Goal: Information Seeking & Learning: Learn about a topic

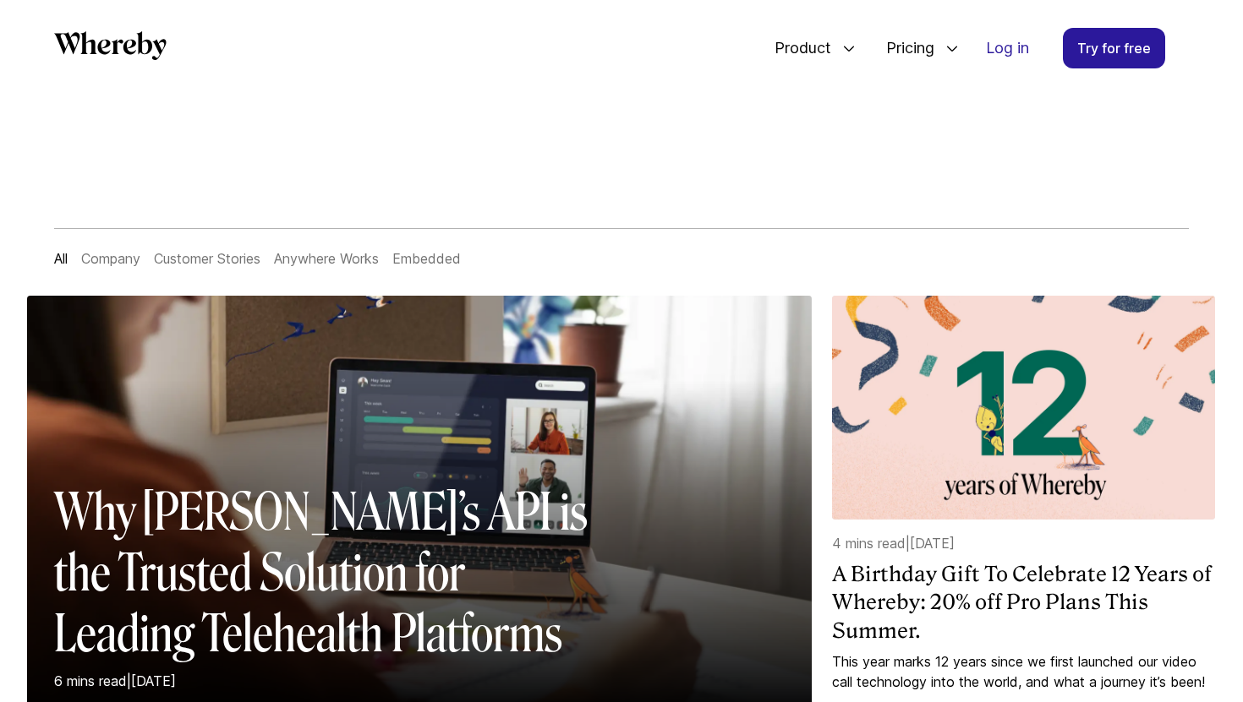
click at [227, 258] on link "Customer Stories" at bounding box center [207, 258] width 107 height 17
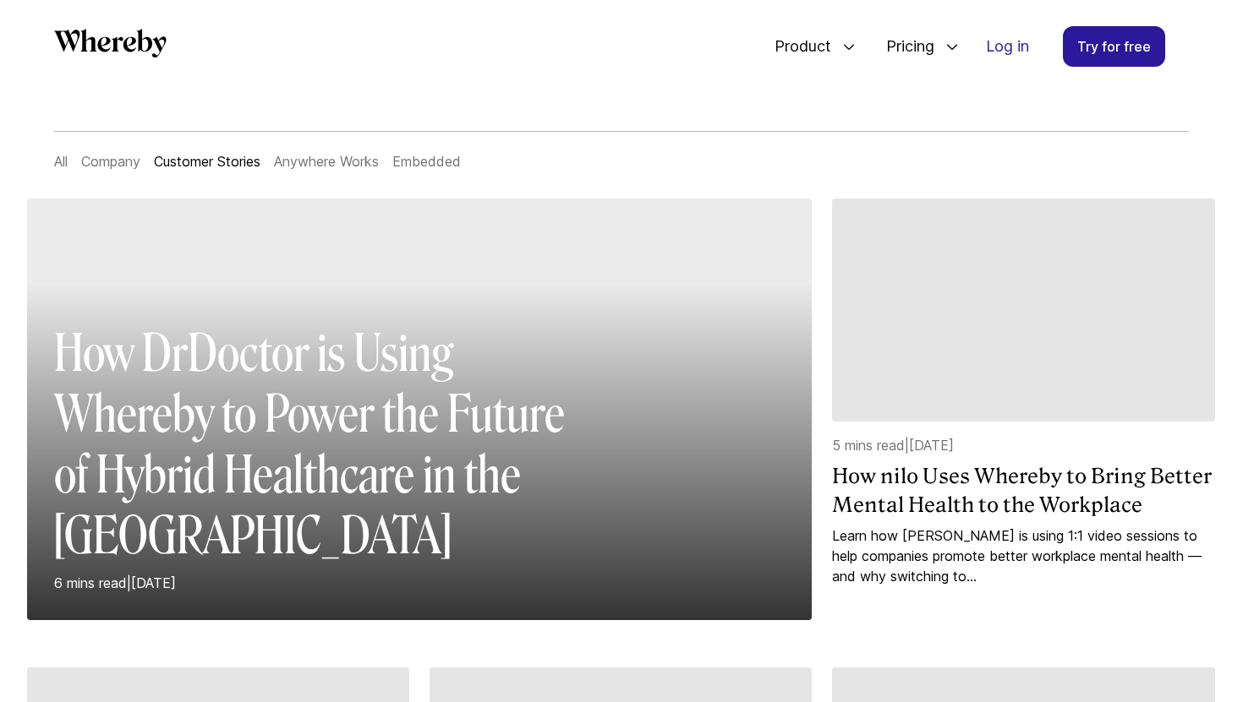
scroll to position [92, 0]
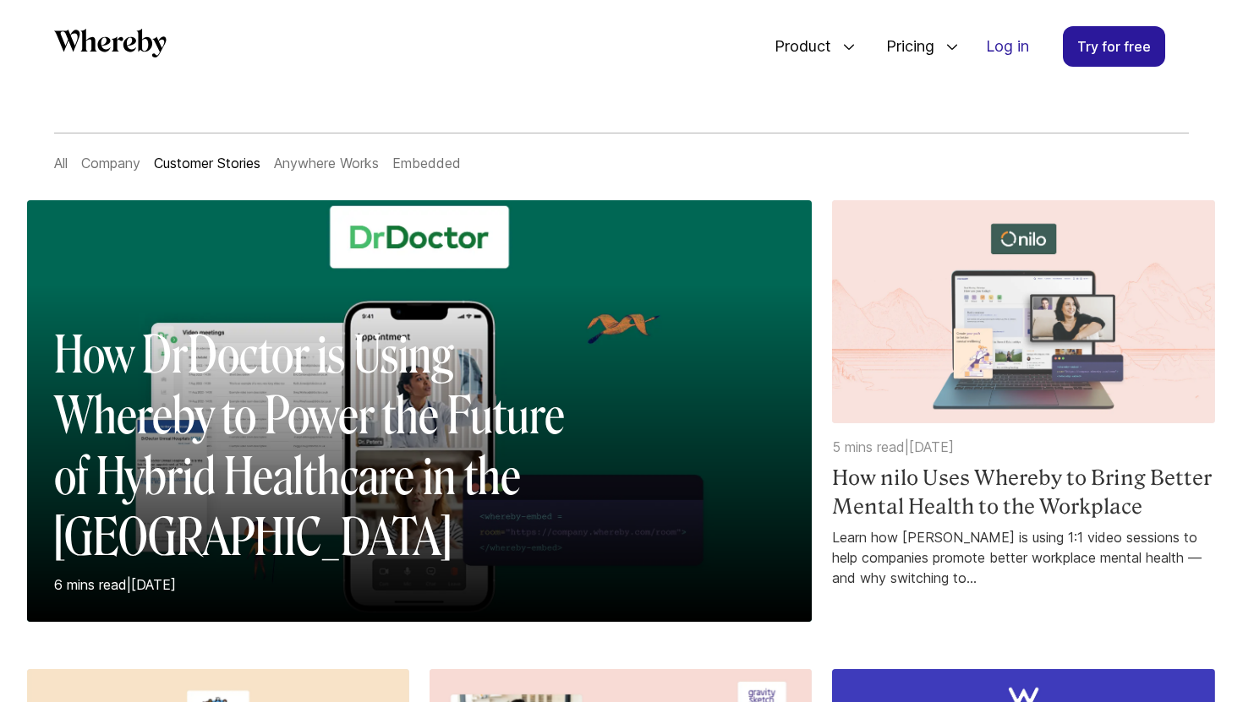
click at [980, 393] on img at bounding box center [1023, 312] width 382 height 224
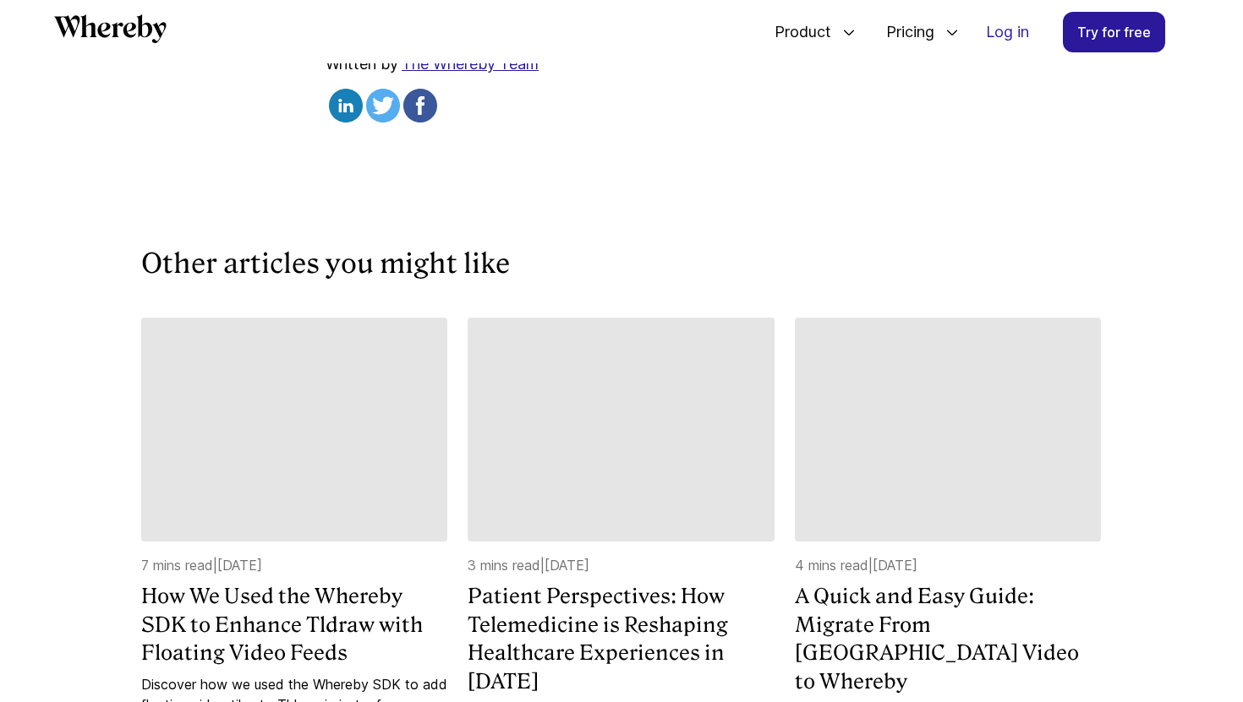
scroll to position [5112, 0]
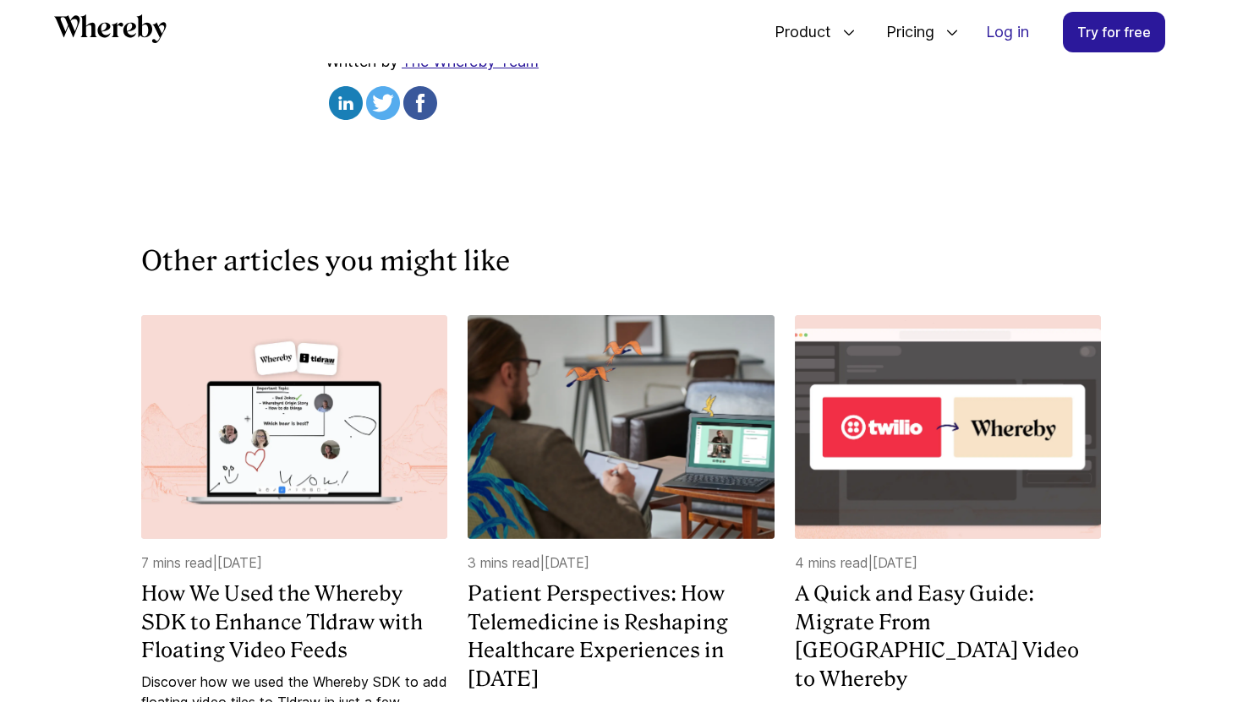
scroll to position [89, 0]
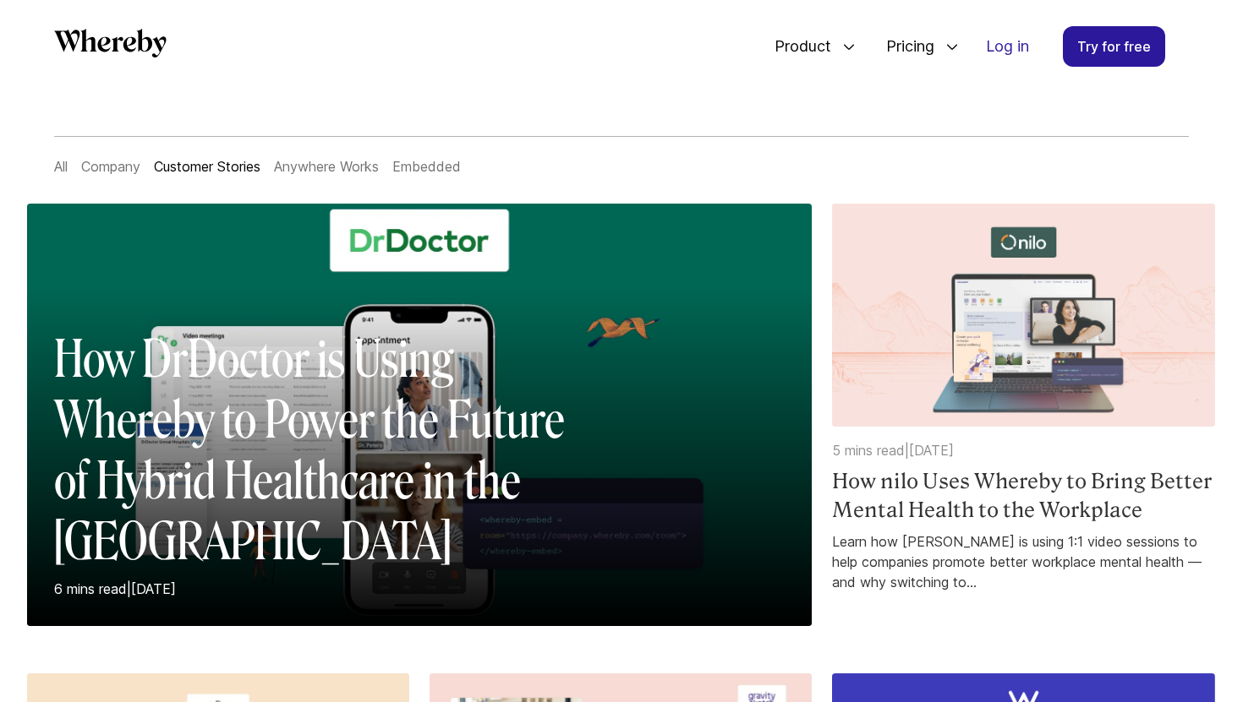
click at [991, 448] on p "5 mins read | 11 June 2024" at bounding box center [1023, 450] width 382 height 20
click at [964, 491] on h4 "How nilo Uses Whereby to Bring Better Mental Health to the Workplace" at bounding box center [1023, 495] width 382 height 57
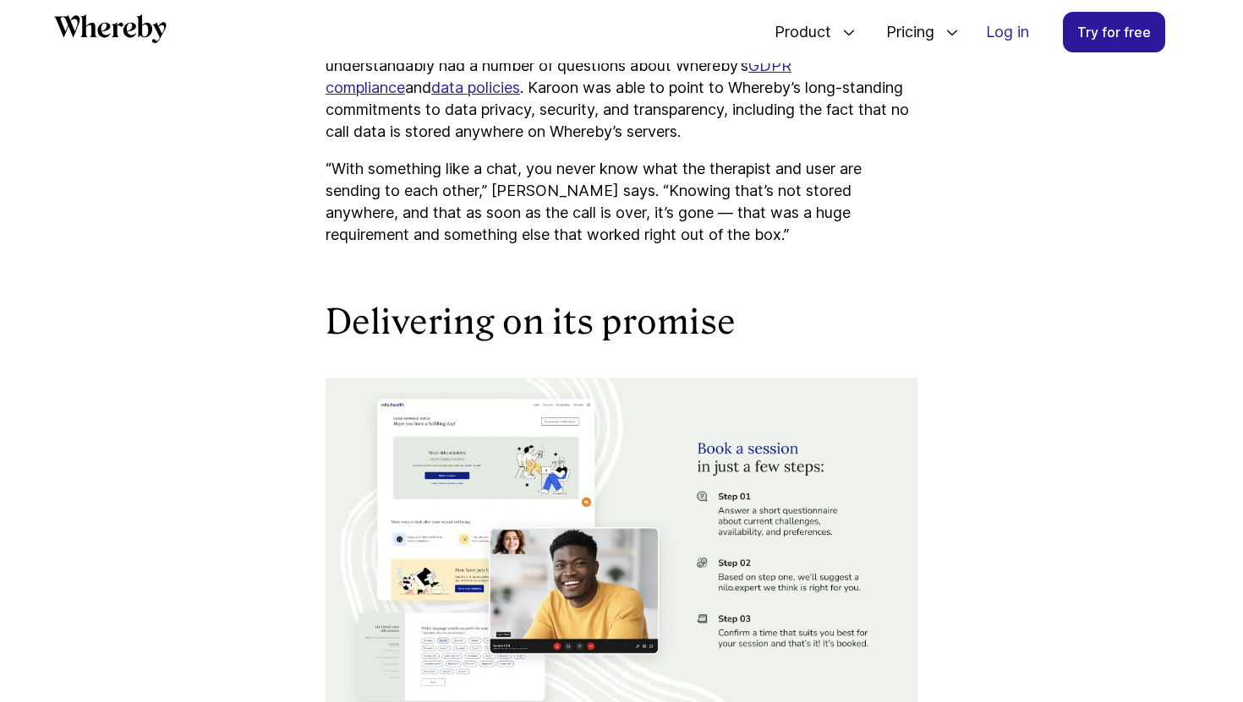
scroll to position [3355, 0]
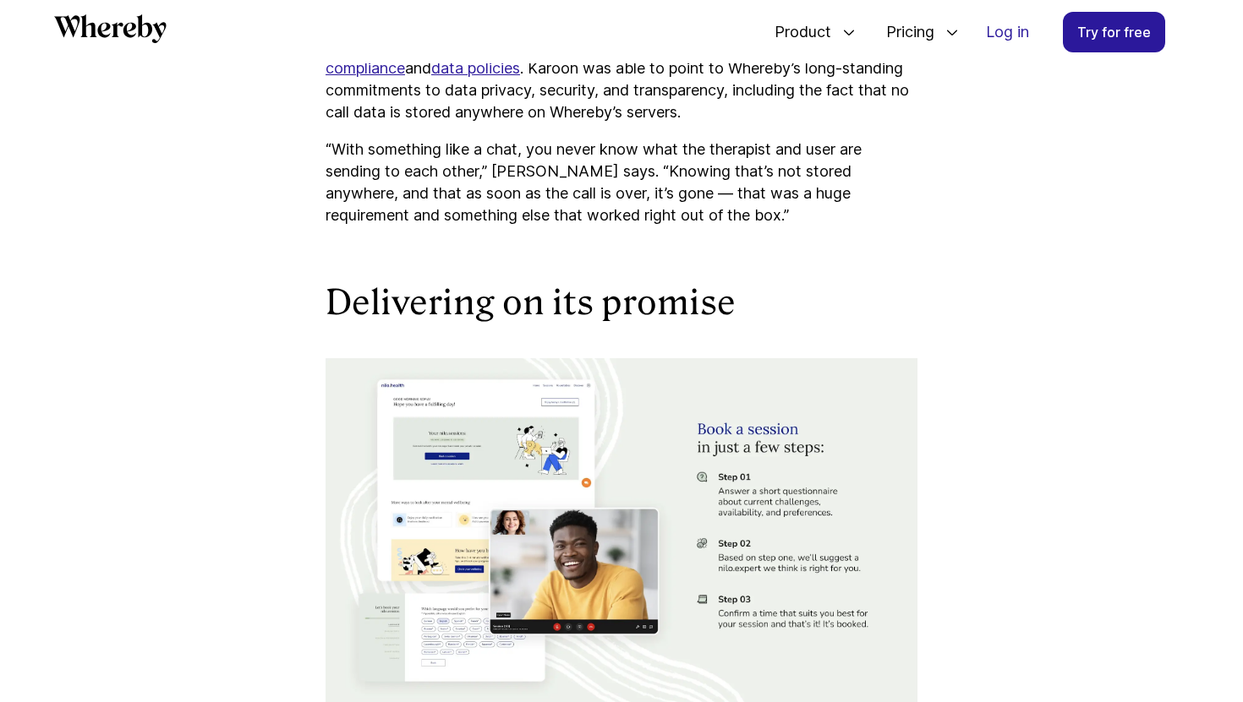
scroll to position [89, 0]
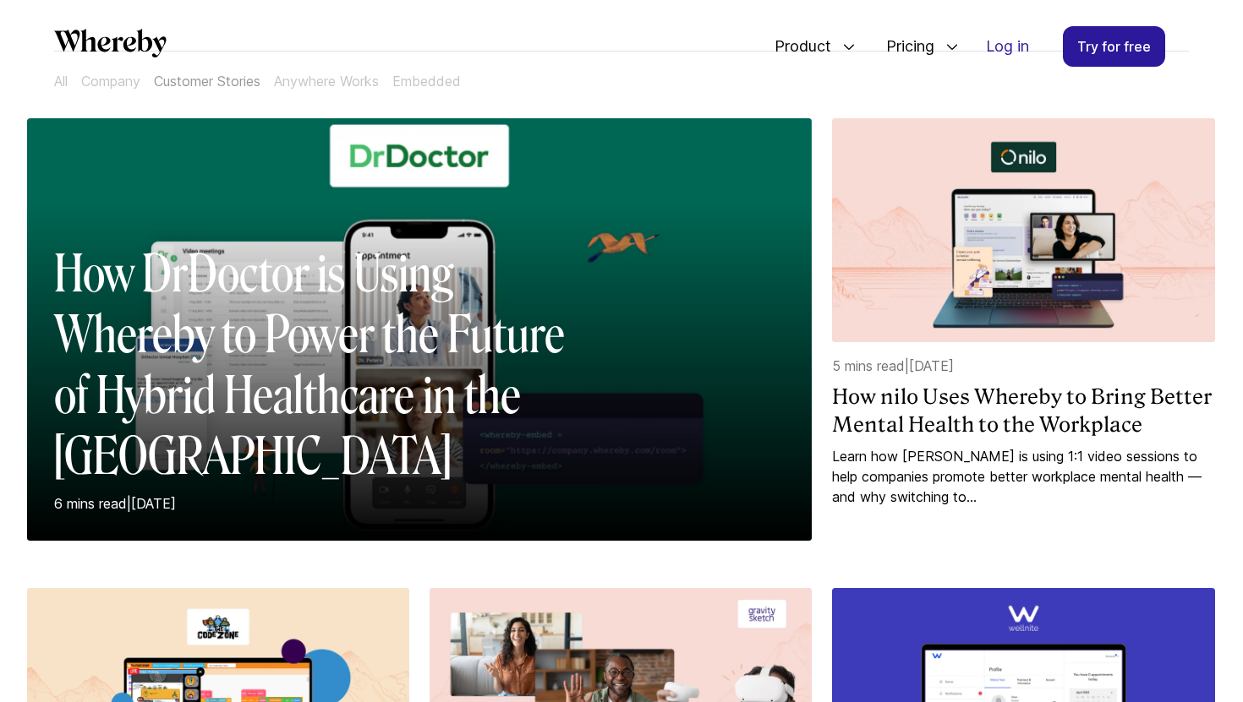
scroll to position [101, 0]
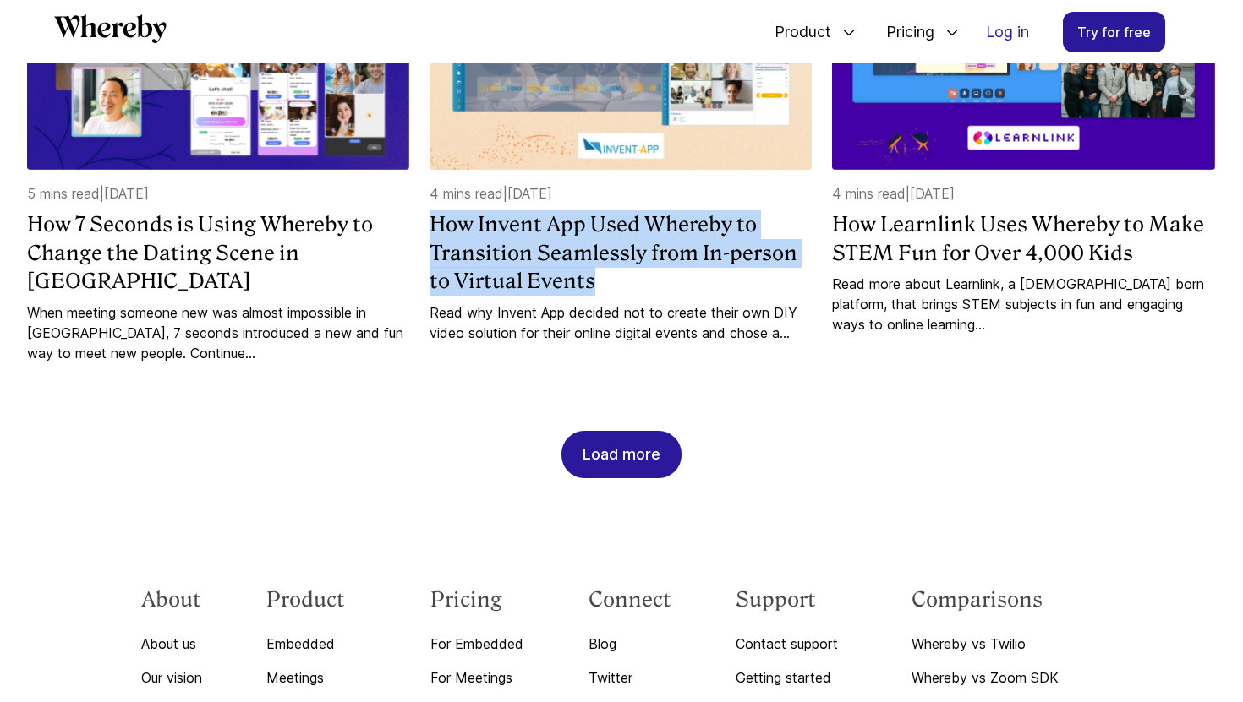
scroll to position [1699, 0]
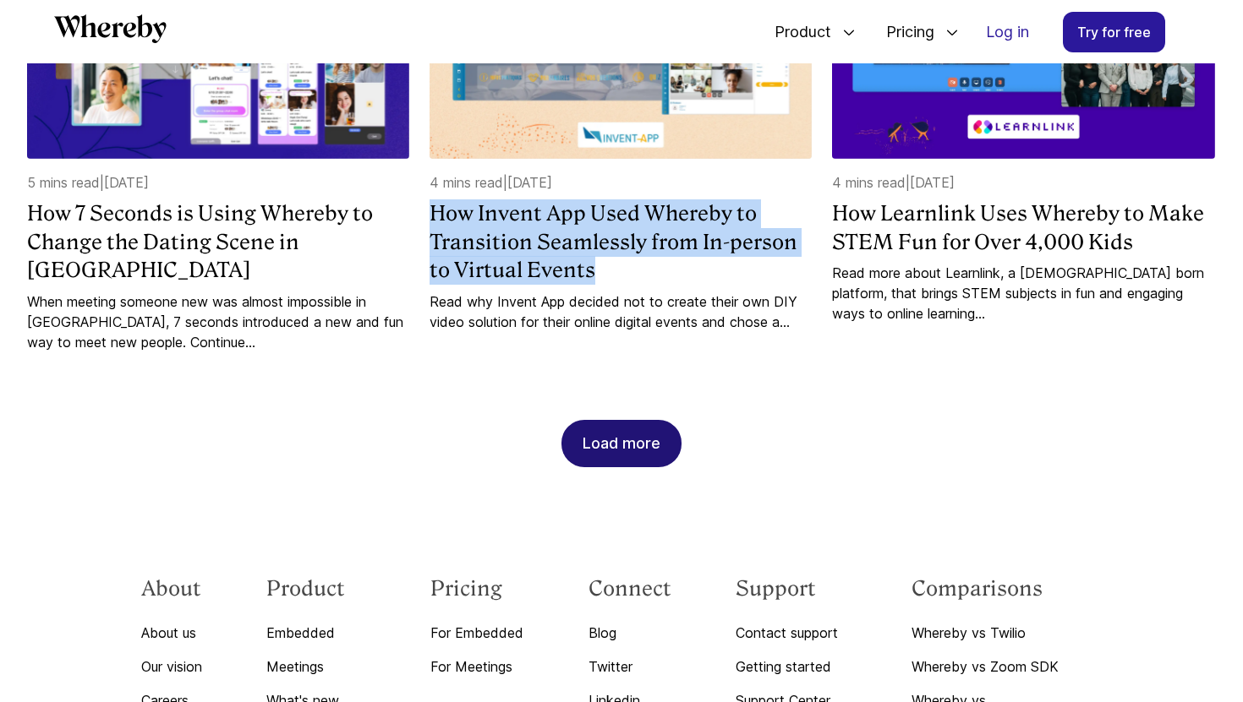
click at [633, 428] on div "Load more" at bounding box center [621, 444] width 78 height 46
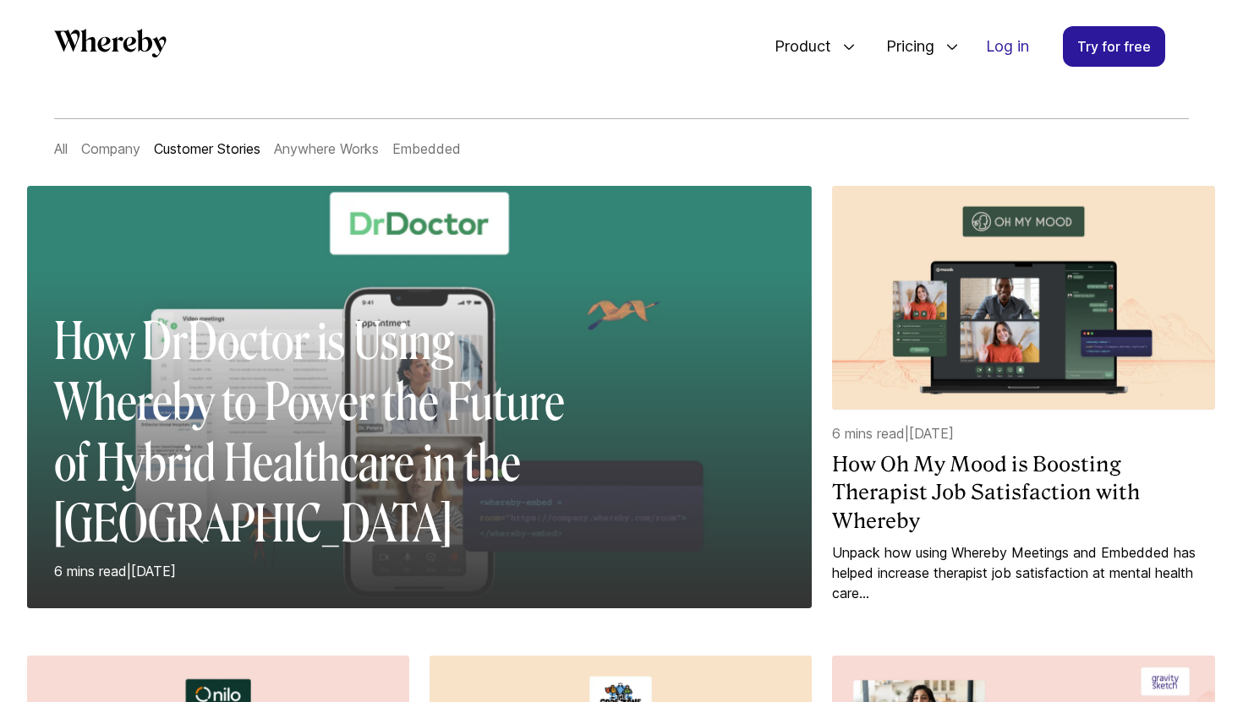
scroll to position [100, 0]
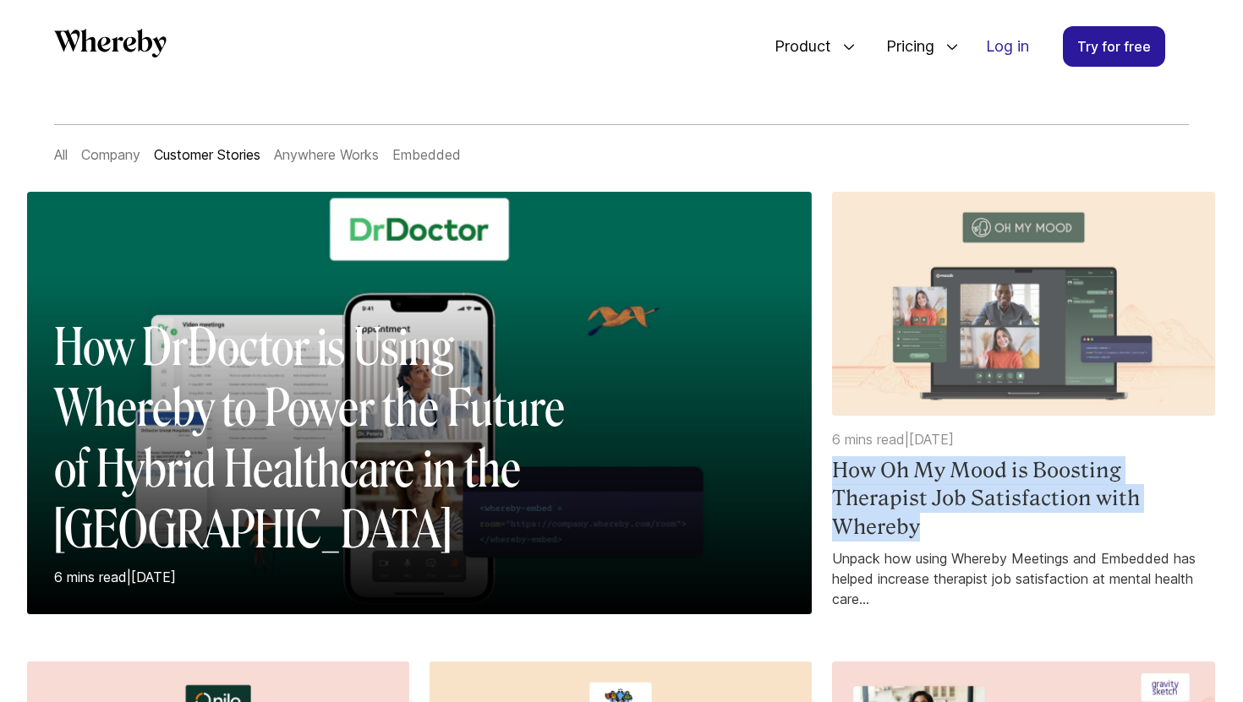
click at [1010, 478] on h4 "How Oh My Mood is Boosting Therapist Job Satisfaction with Whereby" at bounding box center [1023, 498] width 382 height 85
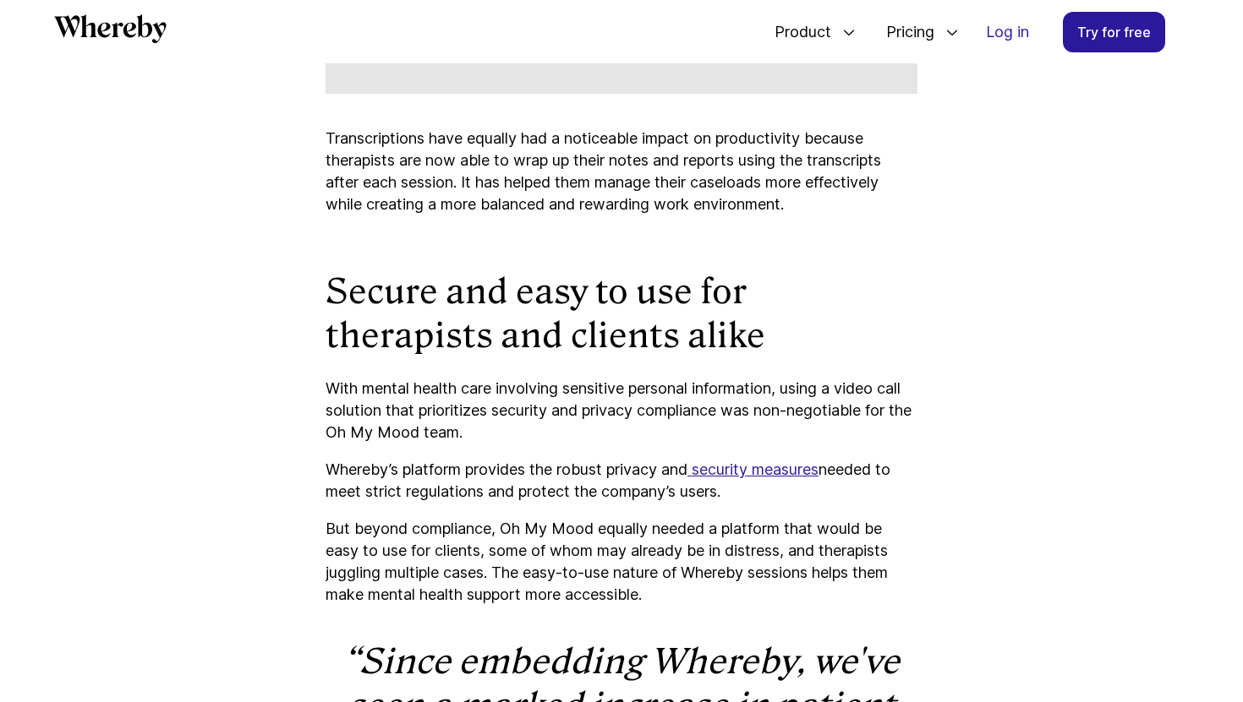
scroll to position [5056, 0]
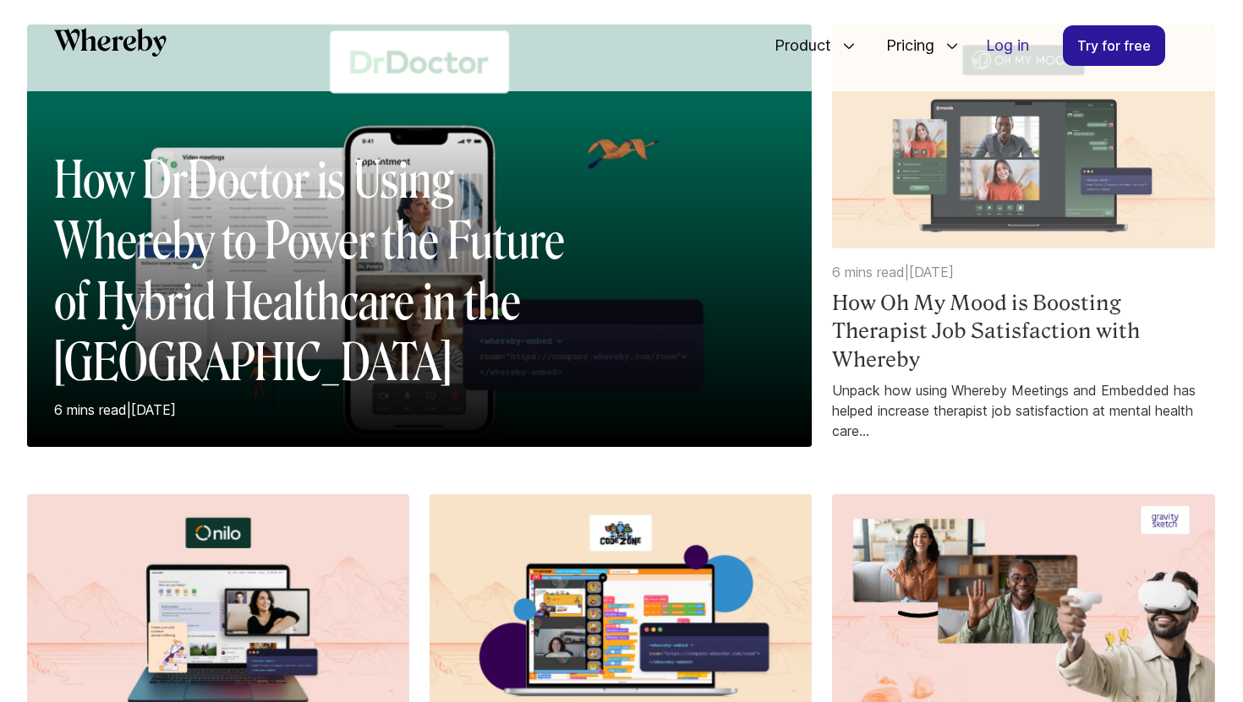
scroll to position [412, 0]
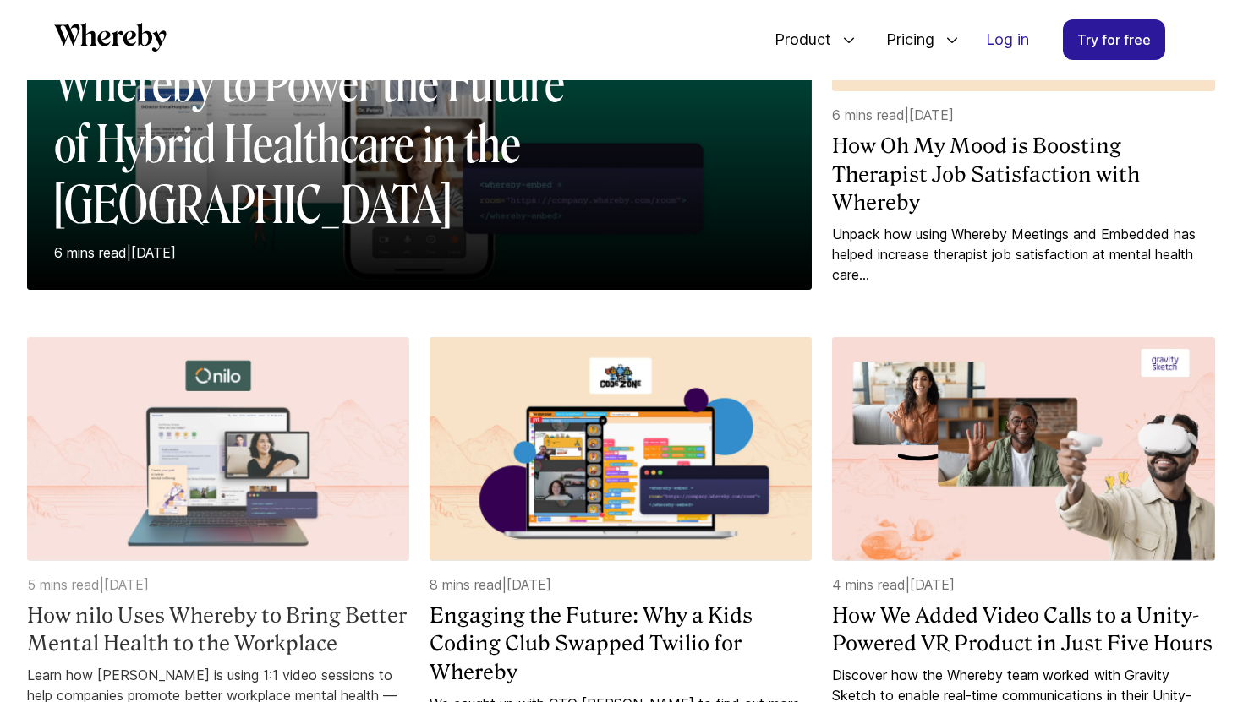
click at [257, 586] on p "5 mins read | 11 June 2024" at bounding box center [218, 585] width 382 height 20
click at [223, 621] on h4 "How nilo Uses Whereby to Bring Better Mental Health to the Workplace" at bounding box center [218, 630] width 382 height 57
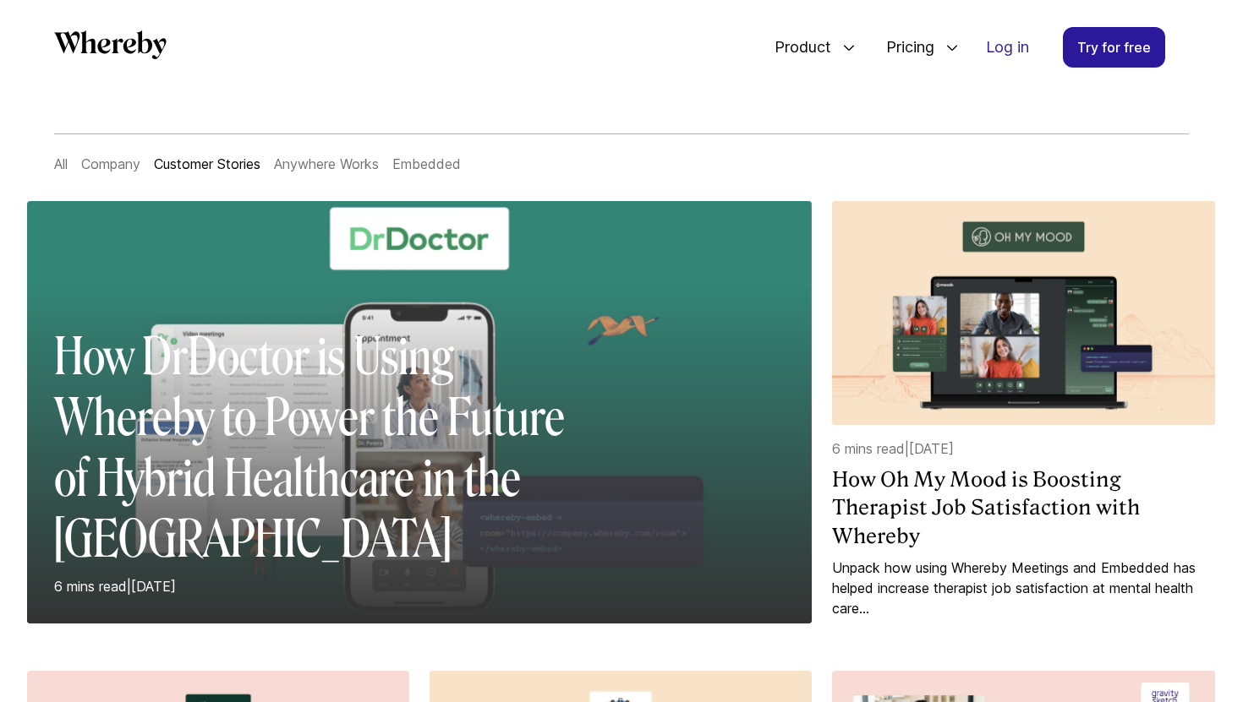
scroll to position [110, 0]
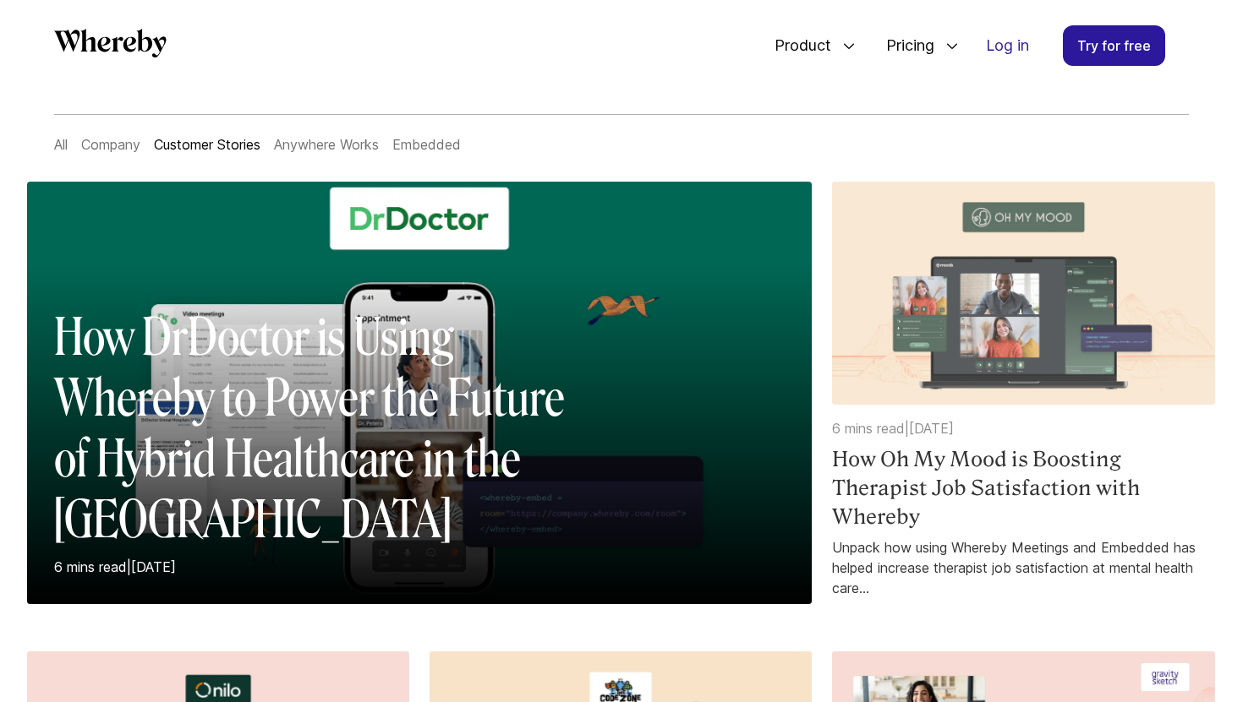
click at [995, 467] on h4 "How Oh My Mood is Boosting Therapist Job Satisfaction with Whereby" at bounding box center [1023, 488] width 382 height 85
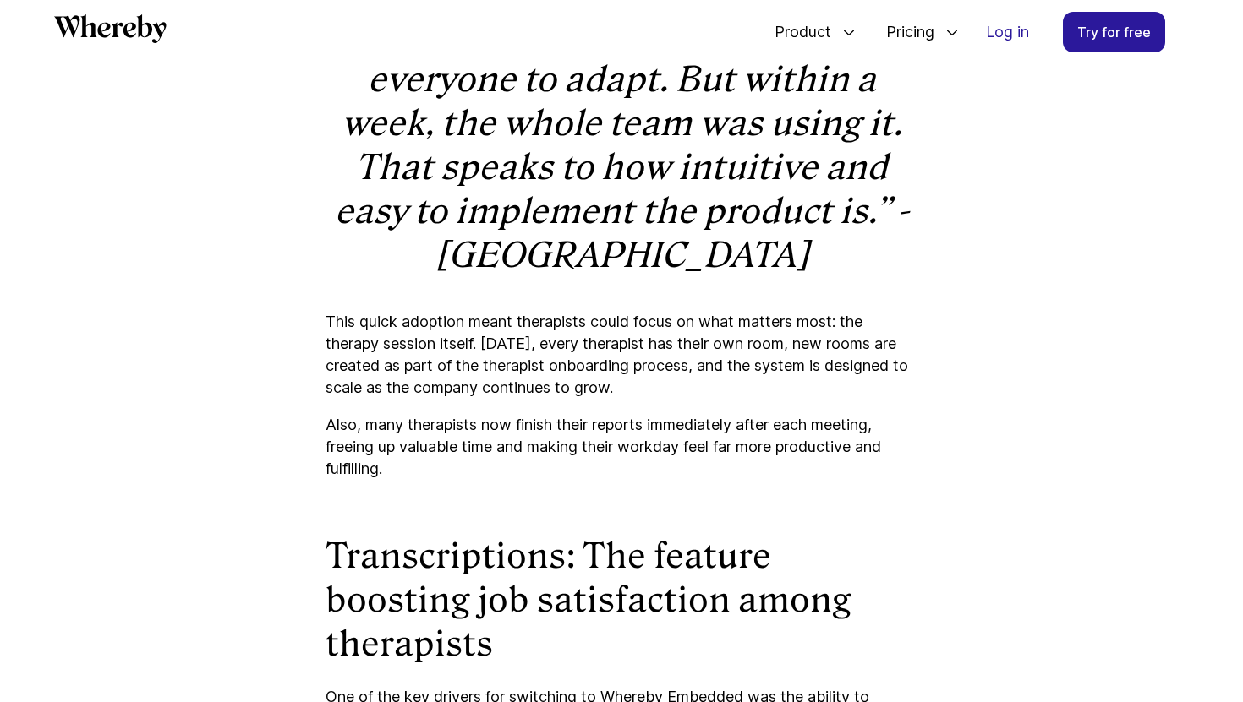
scroll to position [3279, 0]
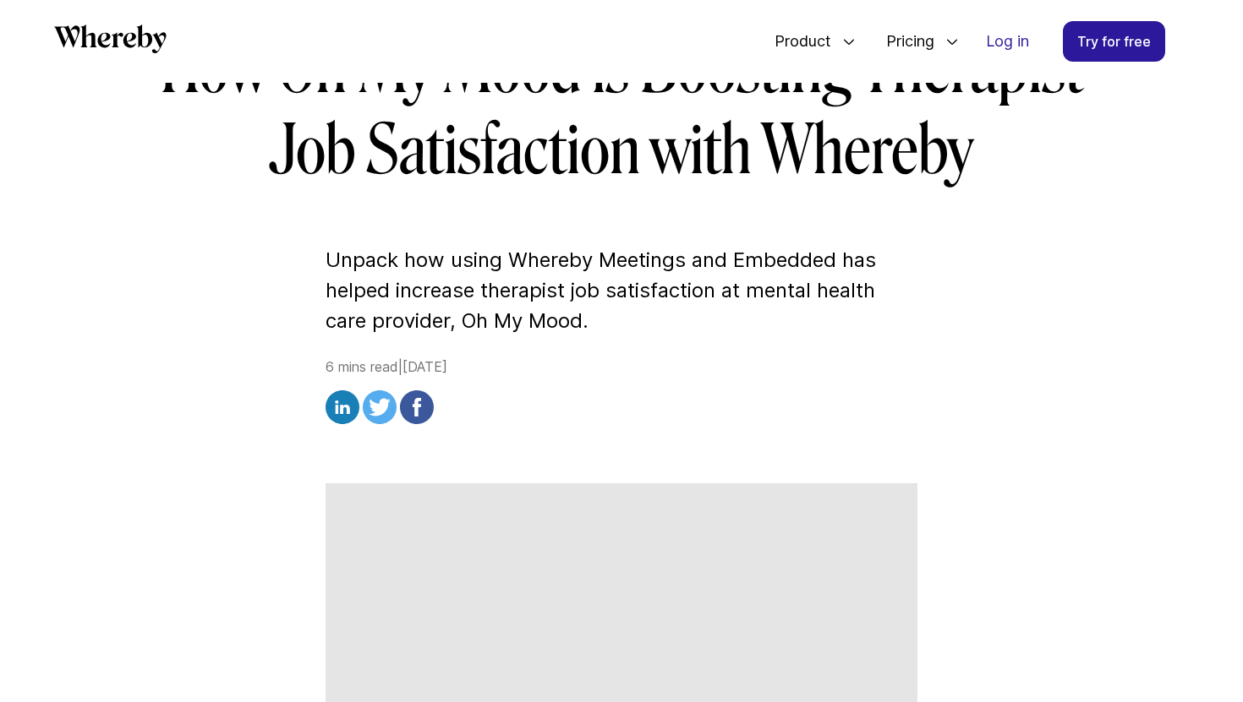
scroll to position [248, 0]
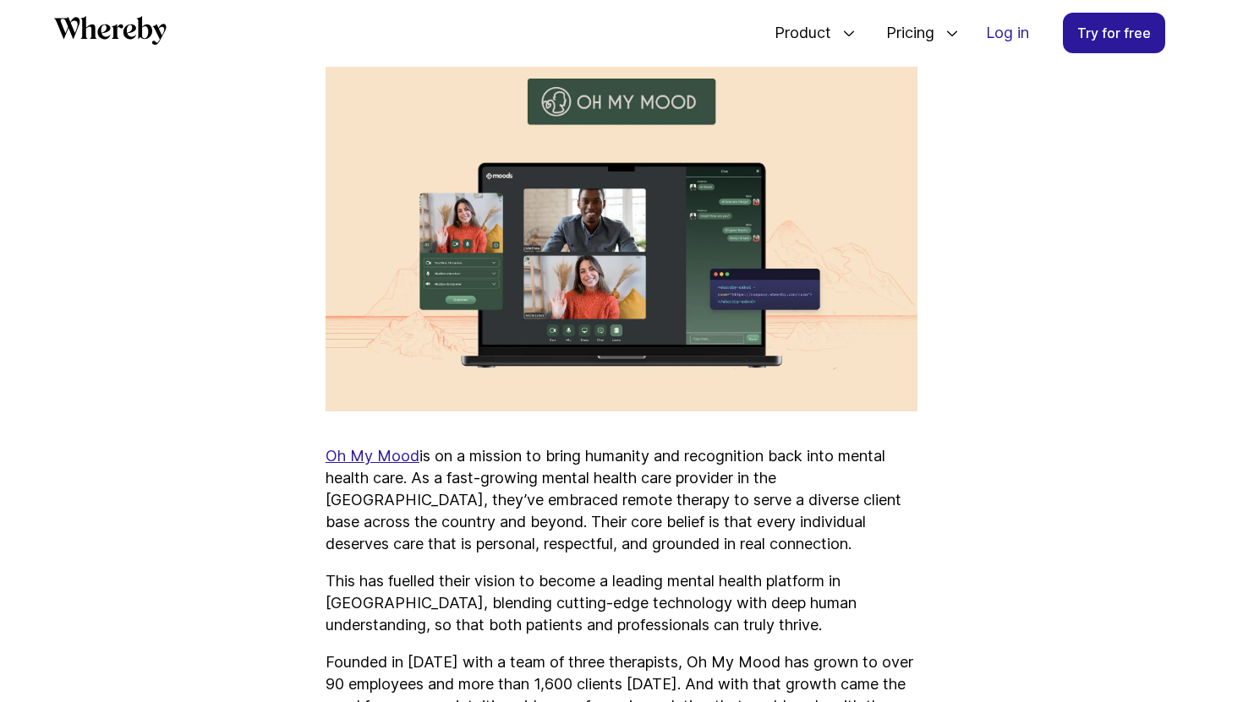
scroll to position [699, 0]
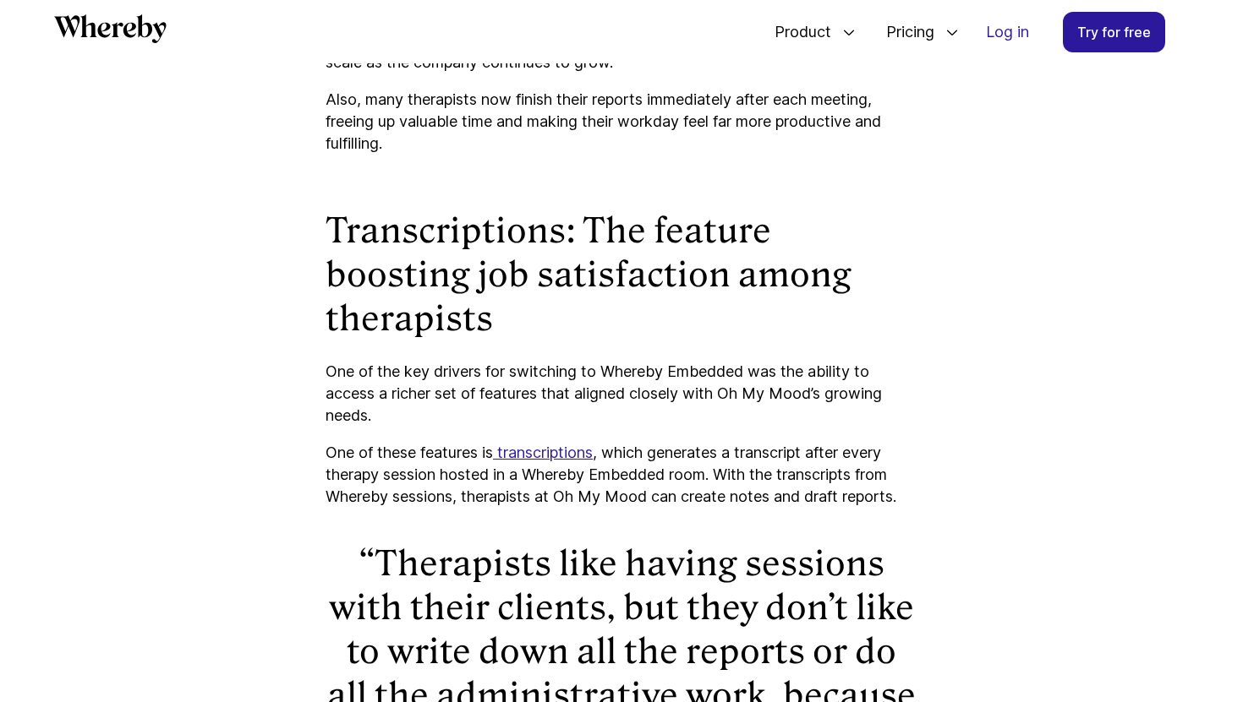
scroll to position [3538, 0]
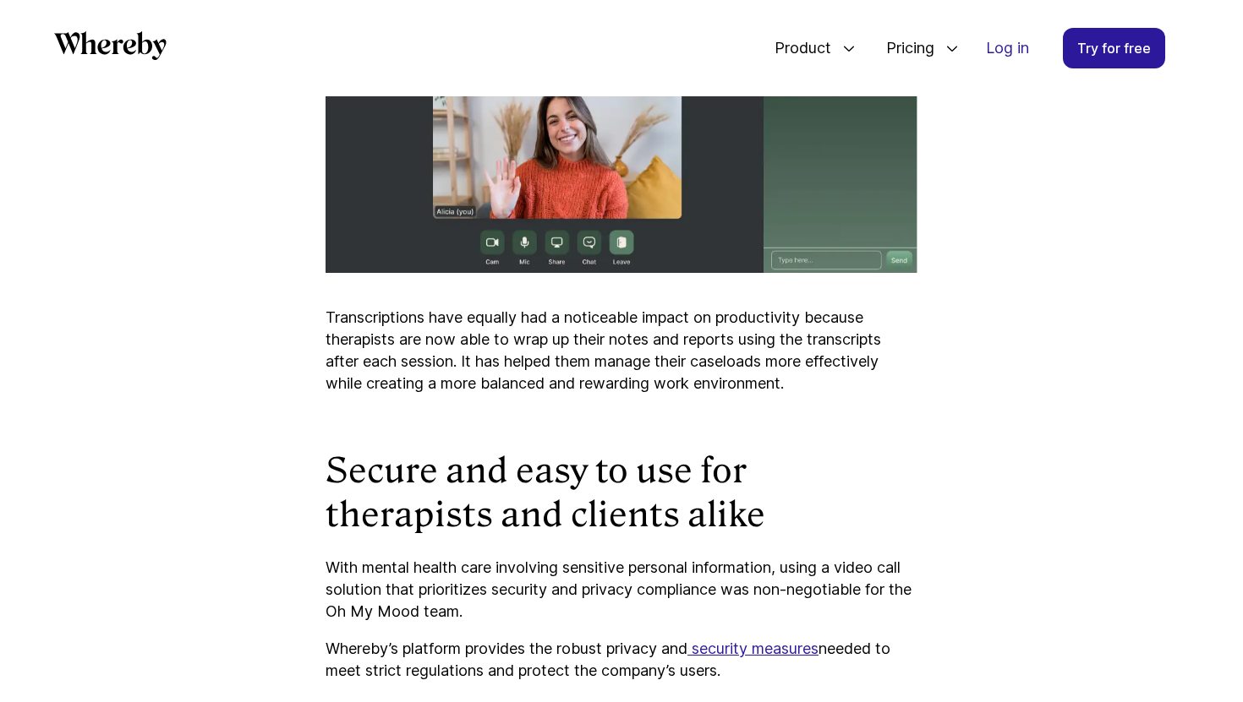
scroll to position [5089, 0]
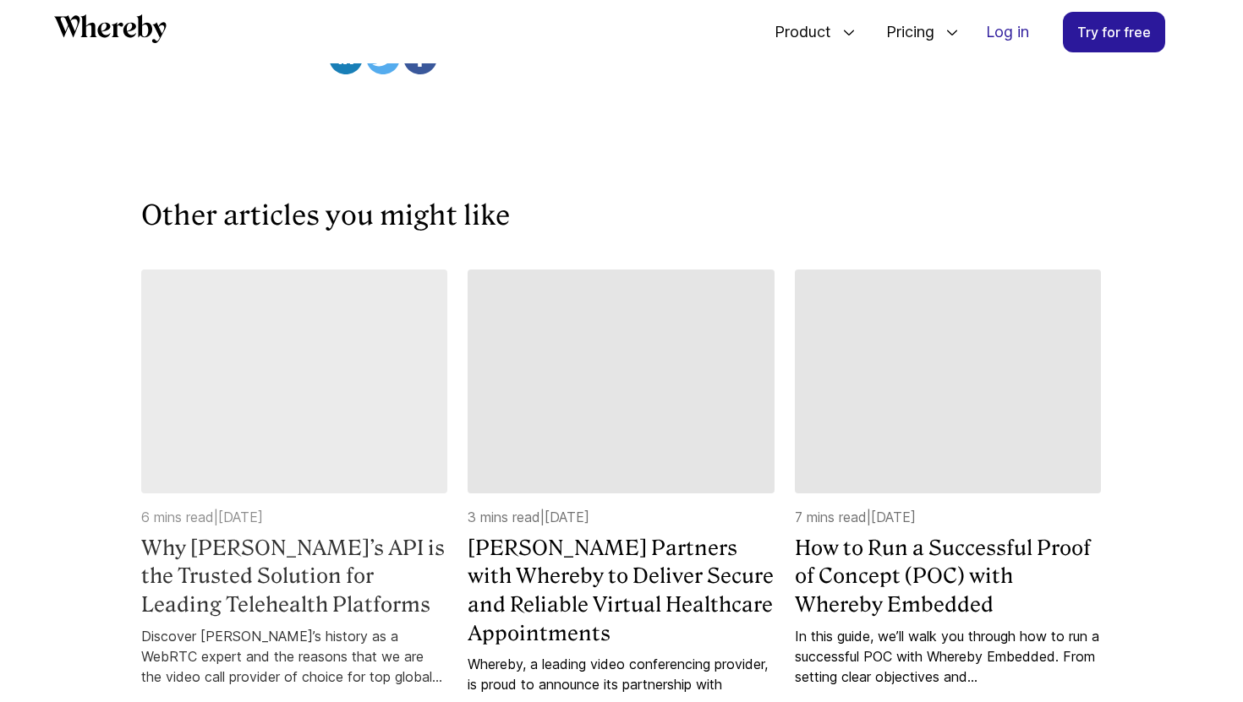
scroll to position [6263, 0]
